Goal: Check status: Check status

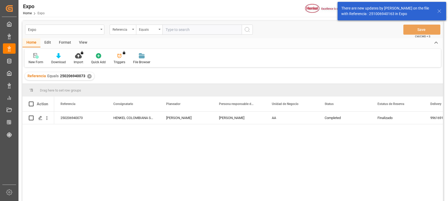
click at [88, 75] on div "✕" at bounding box center [89, 76] width 4 height 4
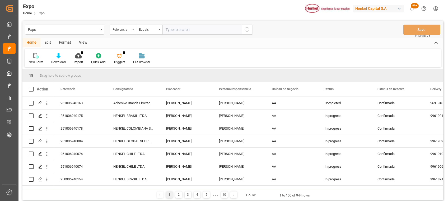
click at [232, 29] on input "text" at bounding box center [201, 30] width 79 height 10
paste input "251006940054"
type input "251006940054"
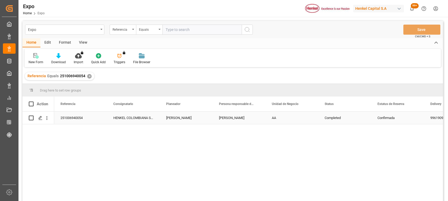
click at [239, 121] on div "[PERSON_NAME]" at bounding box center [239, 117] width 53 height 12
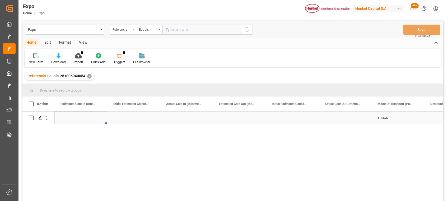
scroll to position [0, 13782]
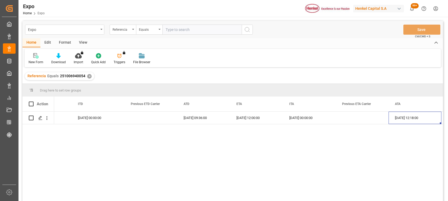
click at [91, 74] on div "Referencia Equals 251006940054 ✕" at bounding box center [59, 76] width 69 height 8
click at [89, 77] on div "✕" at bounding box center [89, 76] width 4 height 4
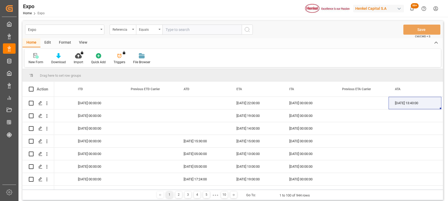
click at [192, 30] on input "text" at bounding box center [201, 30] width 79 height 10
paste input "251006960014"
type input "251006960014"
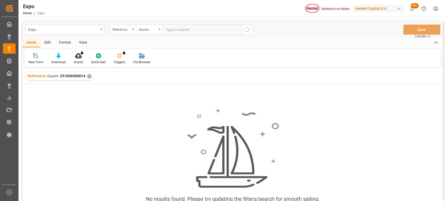
drag, startPoint x: 130, startPoint y: 137, endPoint x: 139, endPoint y: 136, distance: 9.0
click at [130, 137] on div "No results found. Please try updating the filters/search for smooth sailing." at bounding box center [232, 158] width 420 height 108
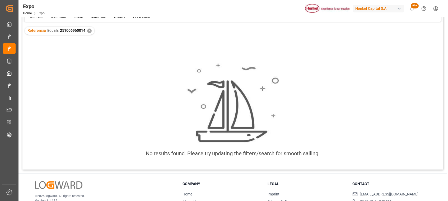
scroll to position [78, 0]
